Goal: Navigation & Orientation: Understand site structure

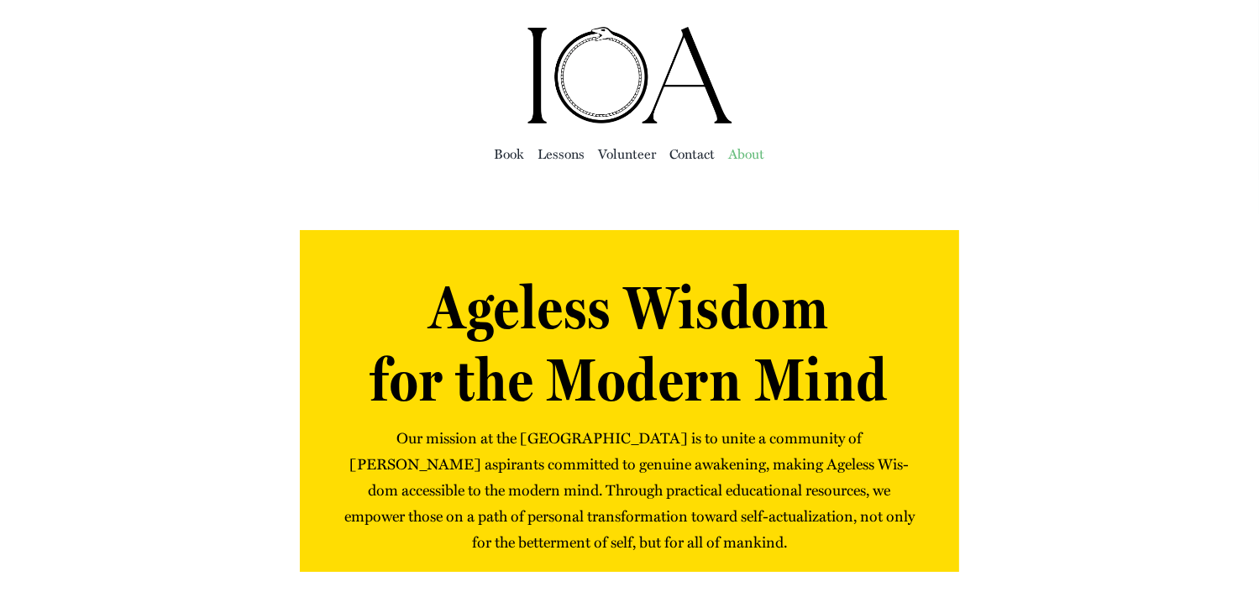
click at [743, 155] on span "About" at bounding box center [747, 154] width 36 height 24
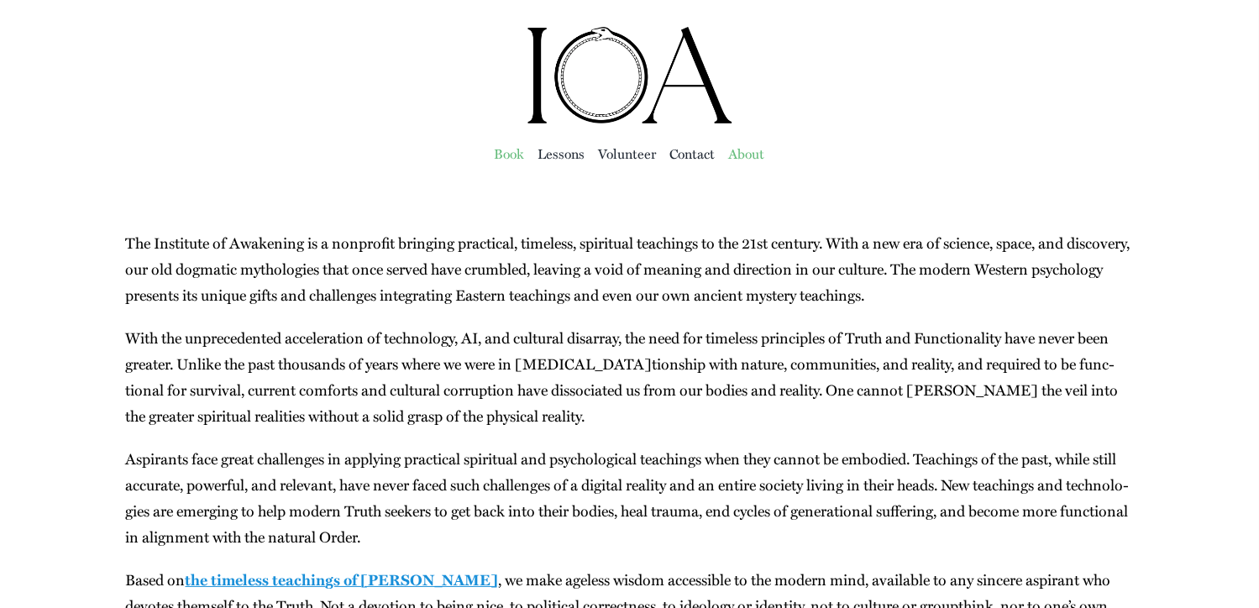
click at [521, 150] on span "Book" at bounding box center [510, 154] width 30 height 24
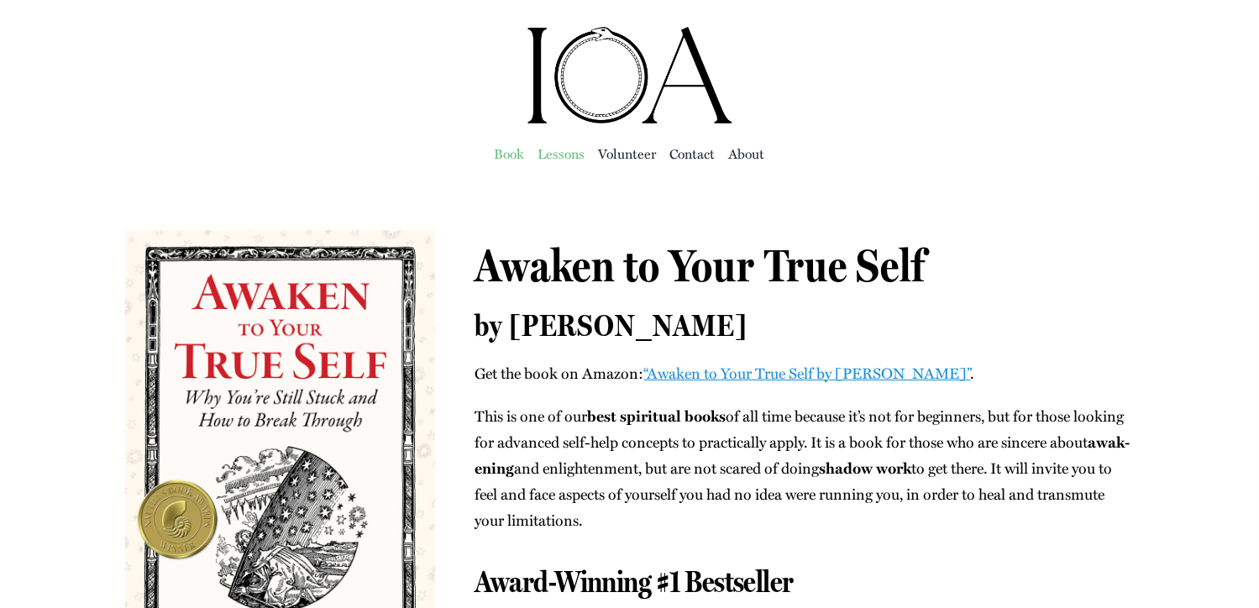
click at [565, 155] on span "Lessons" at bounding box center [562, 154] width 47 height 24
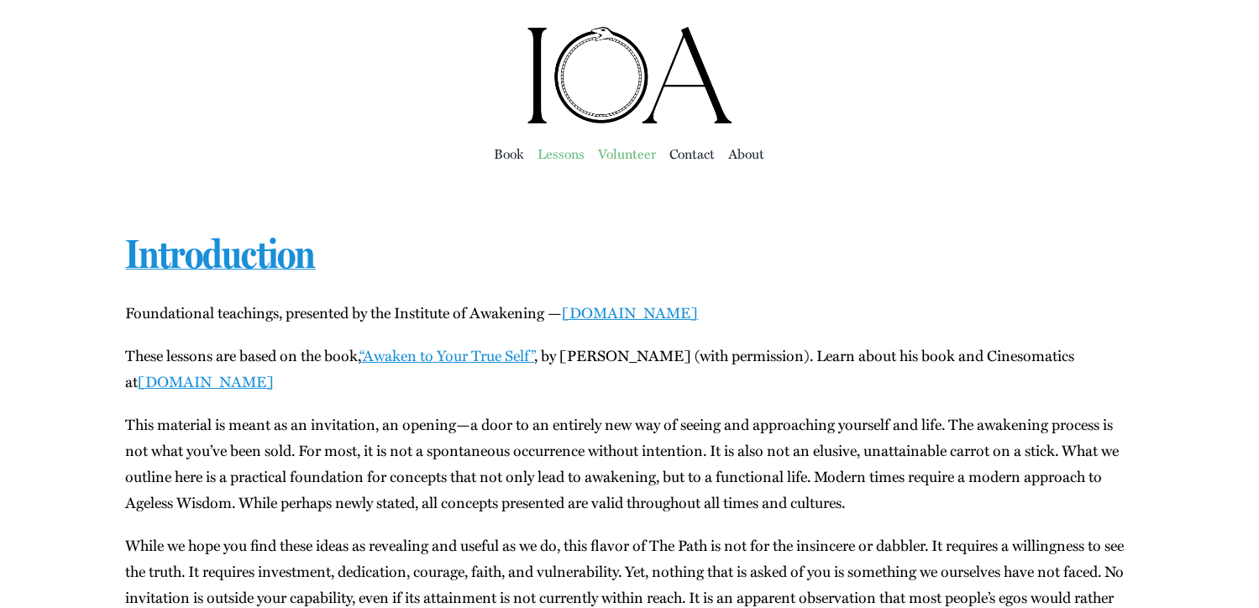
click at [628, 154] on span "Vol­un­teer" at bounding box center [628, 154] width 58 height 24
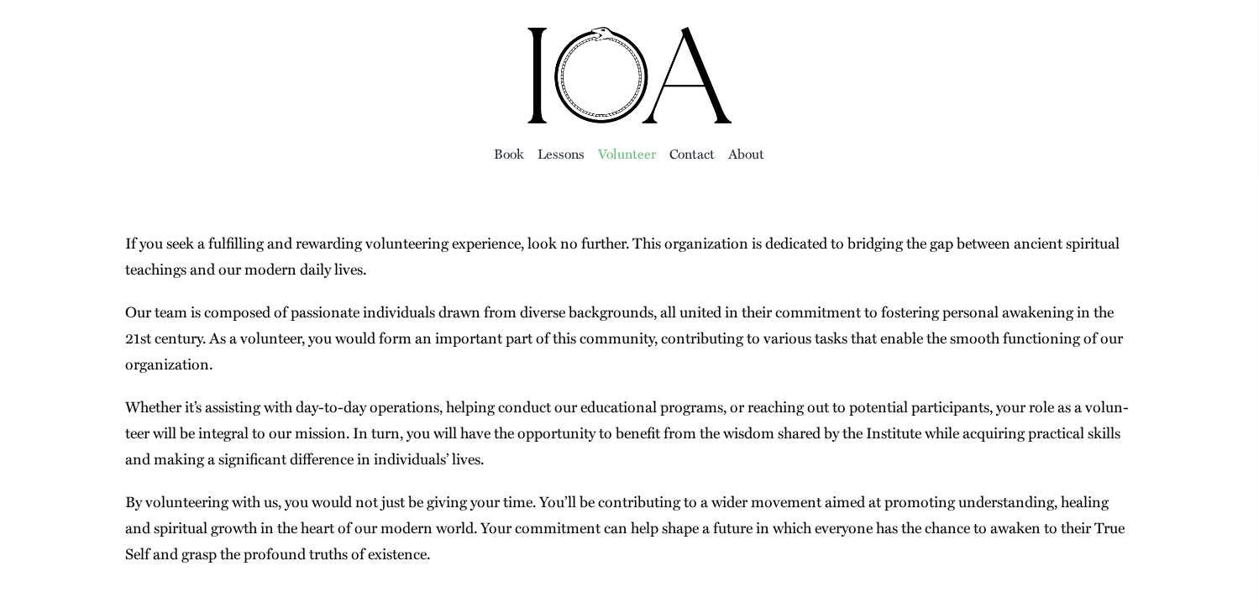
click at [938, 512] on p "By vol­un­teer­ing with us, you would not just be giv­ing your time. You’ll be …" at bounding box center [630, 528] width 1008 height 78
click at [756, 161] on span "About" at bounding box center [747, 154] width 36 height 24
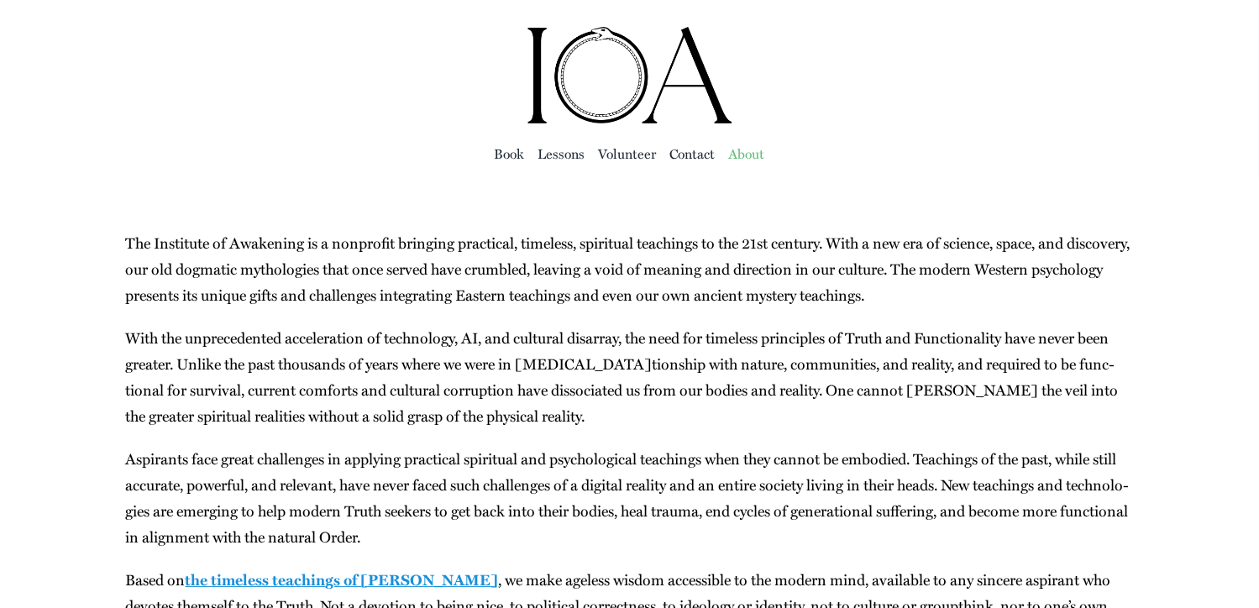
click at [688, 160] on span "Con­tact" at bounding box center [692, 154] width 45 height 24
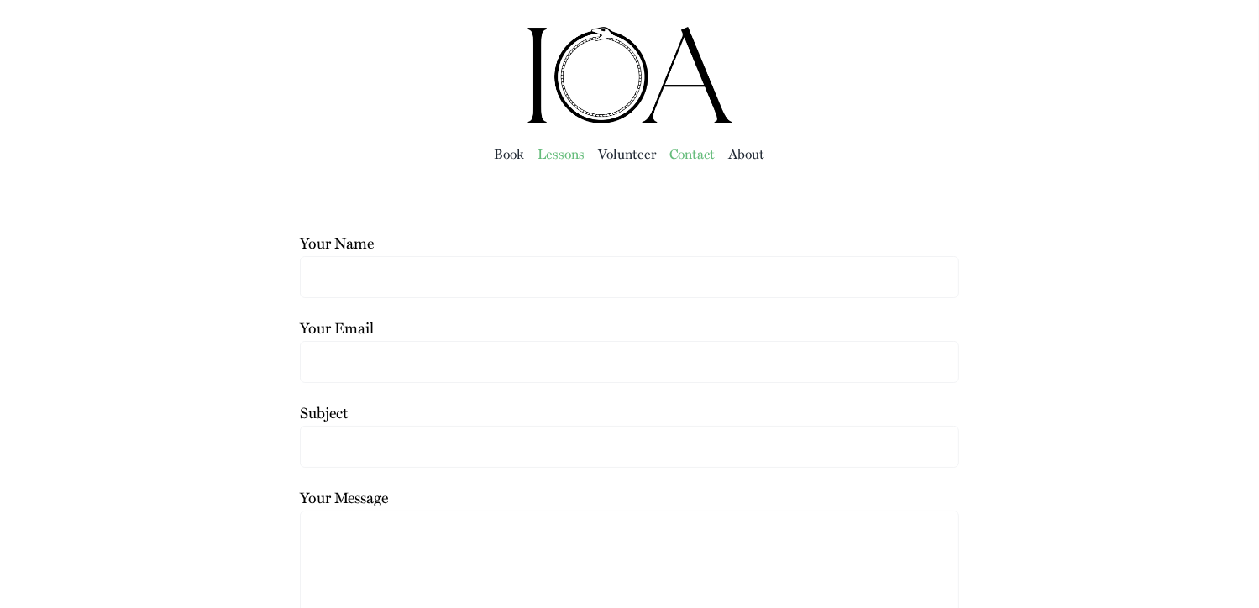
click at [560, 154] on span "Lessons" at bounding box center [562, 154] width 47 height 24
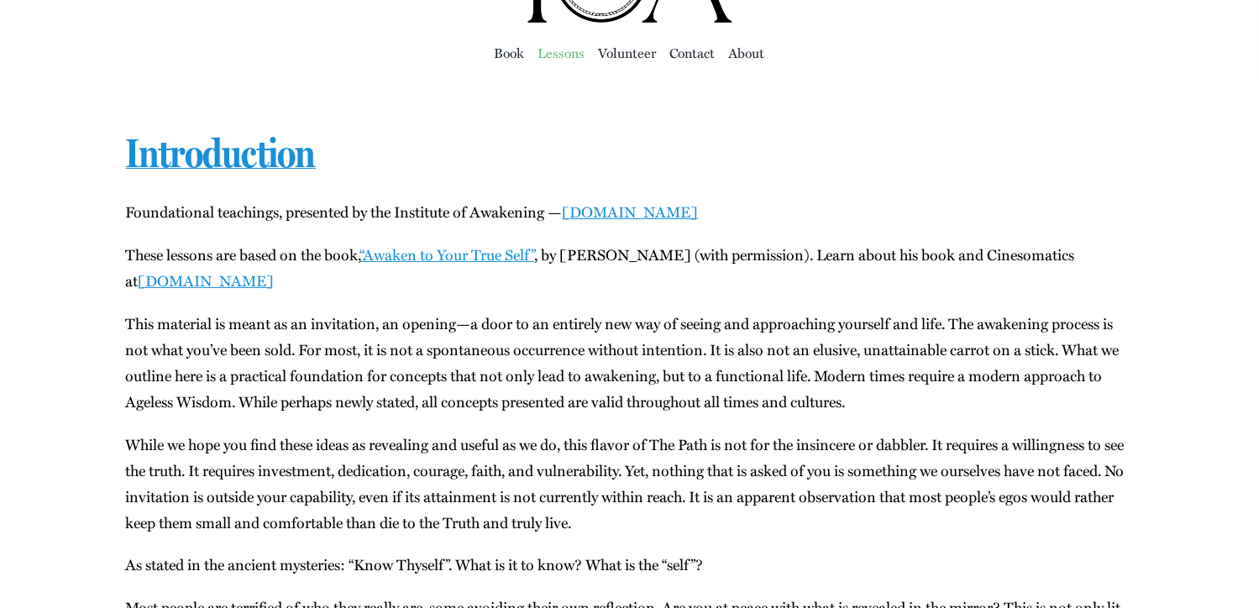
scroll to position [110, 0]
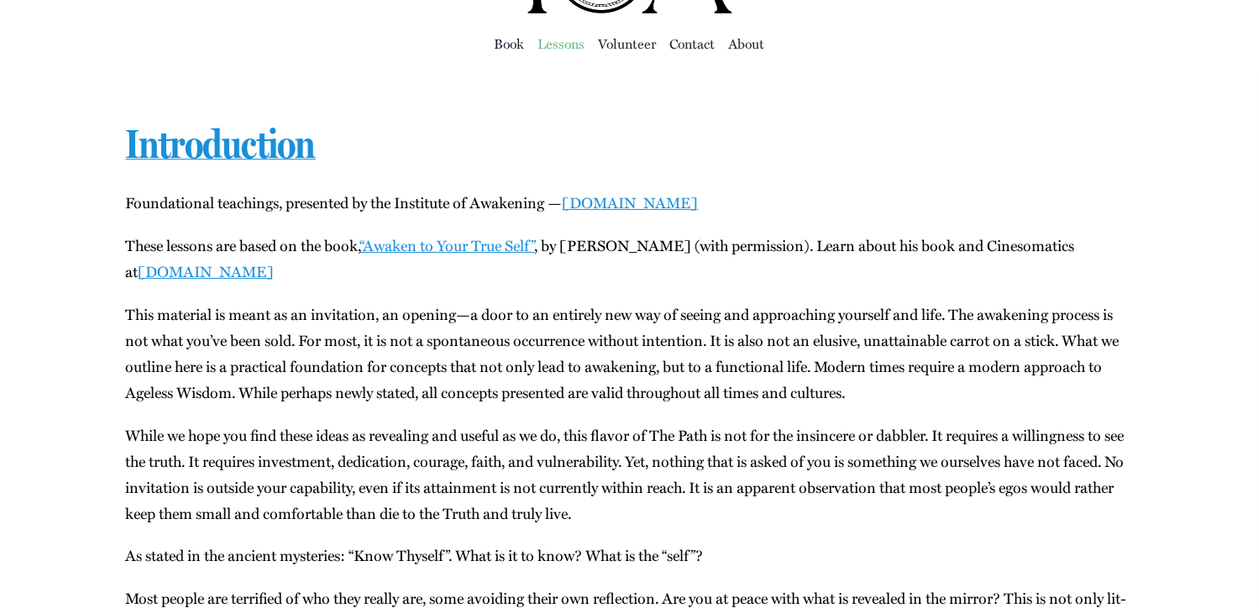
click at [881, 559] on p "As stat­ed in the ancient mys­ter­ies: “Know Thy­self”. What is it to know? Wha…" at bounding box center [629, 556] width 1008 height 26
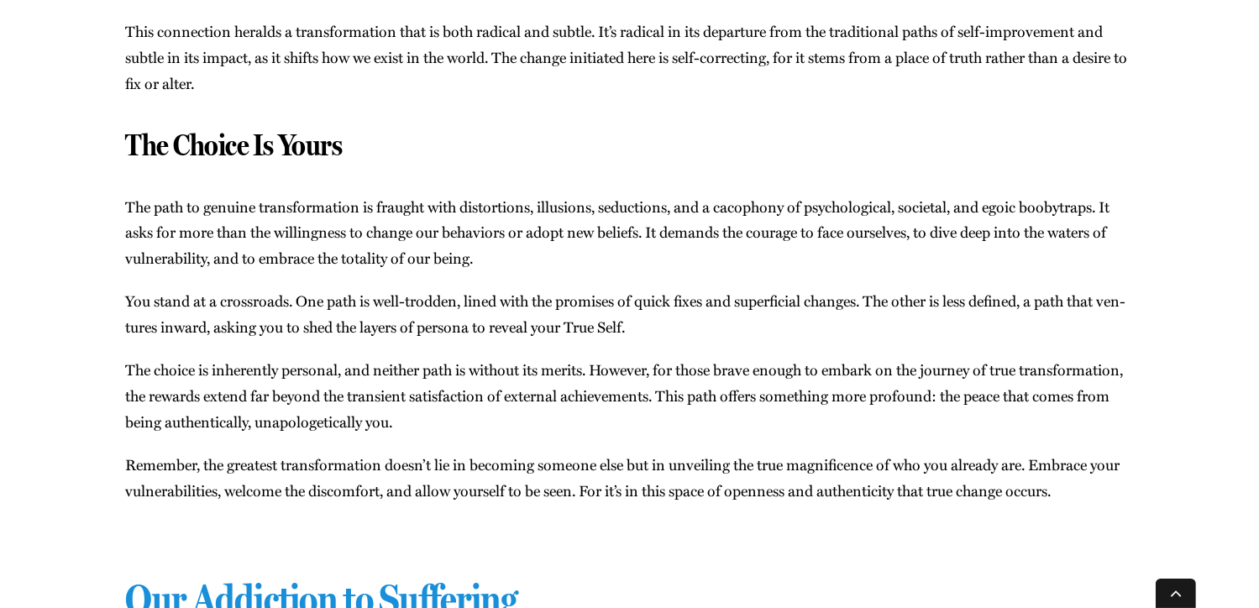
scroll to position [3692, 0]
